Goal: Transaction & Acquisition: Download file/media

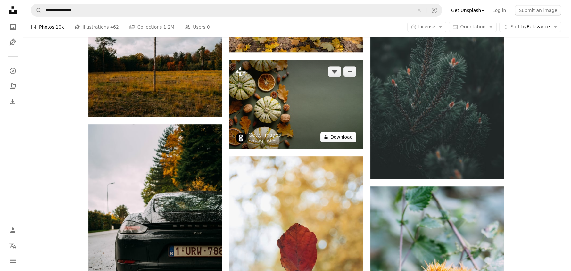
scroll to position [15723, 0]
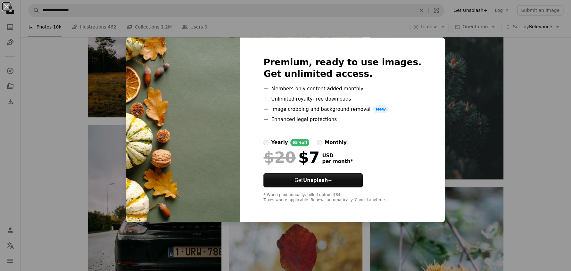
click at [461, 95] on div "An X shape Premium, ready to use images. Get unlimited access. A plus sign Memb…" at bounding box center [285, 135] width 571 height 271
click at [461, 95] on img at bounding box center [436, 79] width 133 height 200
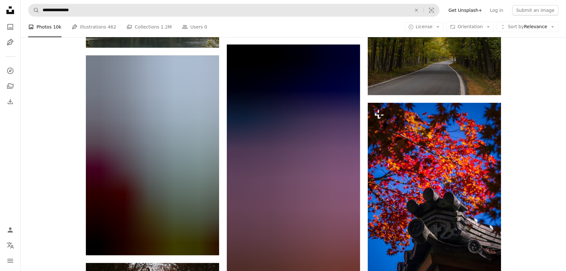
scroll to position [24952, 0]
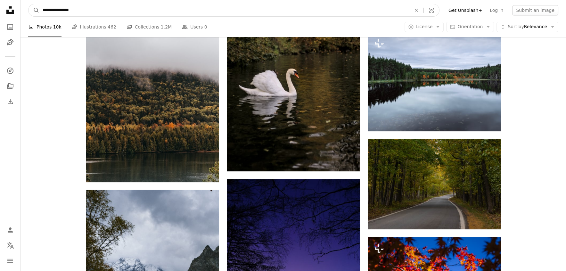
click at [59, 9] on input "**********" at bounding box center [224, 10] width 370 height 12
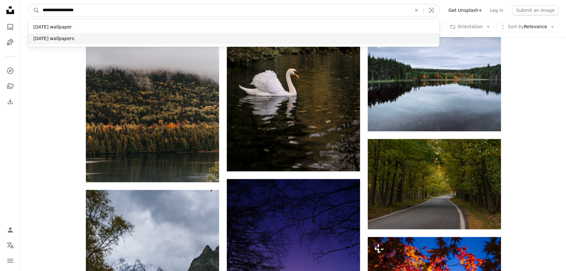
type input "**********"
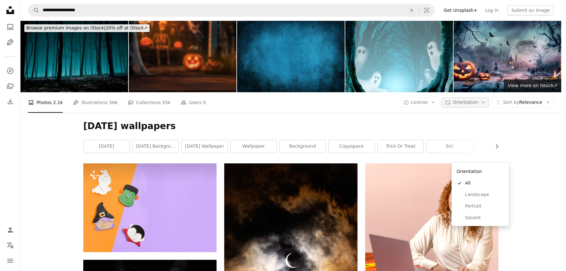
scroll to position [128, 0]
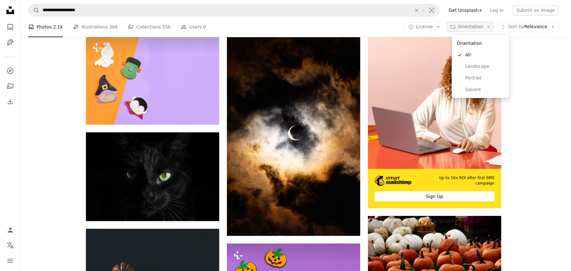
click at [490, 25] on icon "Arrow down" at bounding box center [488, 27] width 6 height 6
click at [479, 67] on span "Landscape" at bounding box center [484, 66] width 39 height 6
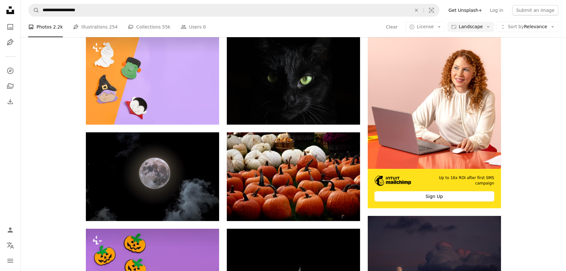
scroll to position [1410, 0]
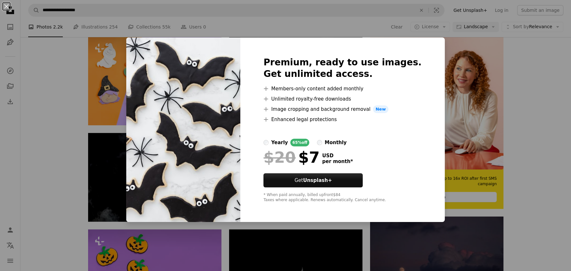
click at [451, 59] on div "An X shape Premium, ready to use images. Get unlimited access. A plus sign Memb…" at bounding box center [285, 135] width 571 height 271
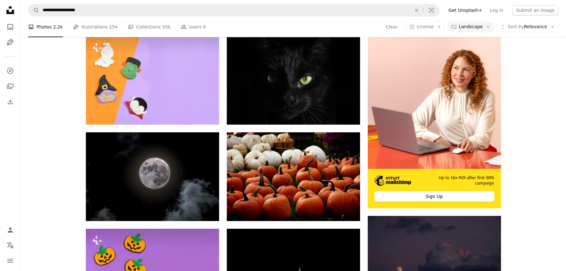
scroll to position [1709, 0]
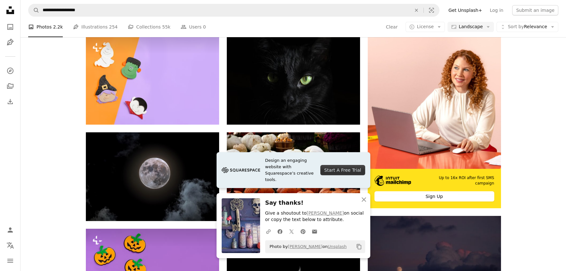
scroll to position [1794, 0]
click at [364, 198] on icon "An X shape" at bounding box center [364, 200] width 8 height 8
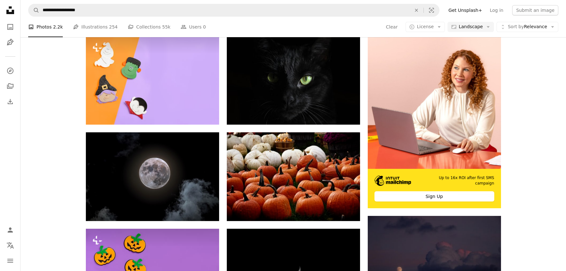
scroll to position [4486, 0]
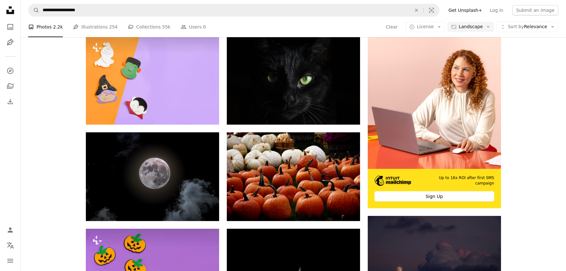
scroll to position [5640, 0]
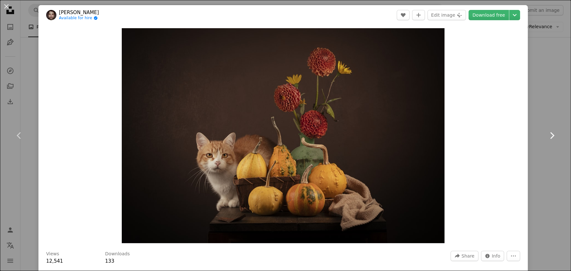
click at [540, 151] on link "Chevron right" at bounding box center [552, 136] width 38 height 62
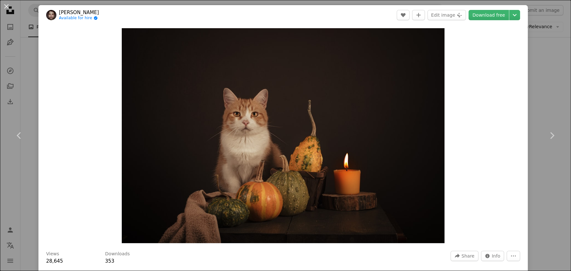
click at [12, 62] on div "An X shape Chevron left Chevron right [PERSON_NAME] Available for hire A checkm…" at bounding box center [285, 135] width 571 height 271
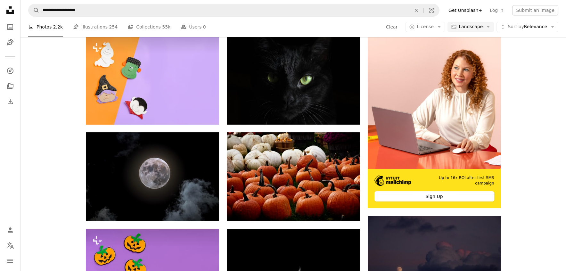
scroll to position [8716, 0]
